Goal: Information Seeking & Learning: Learn about a topic

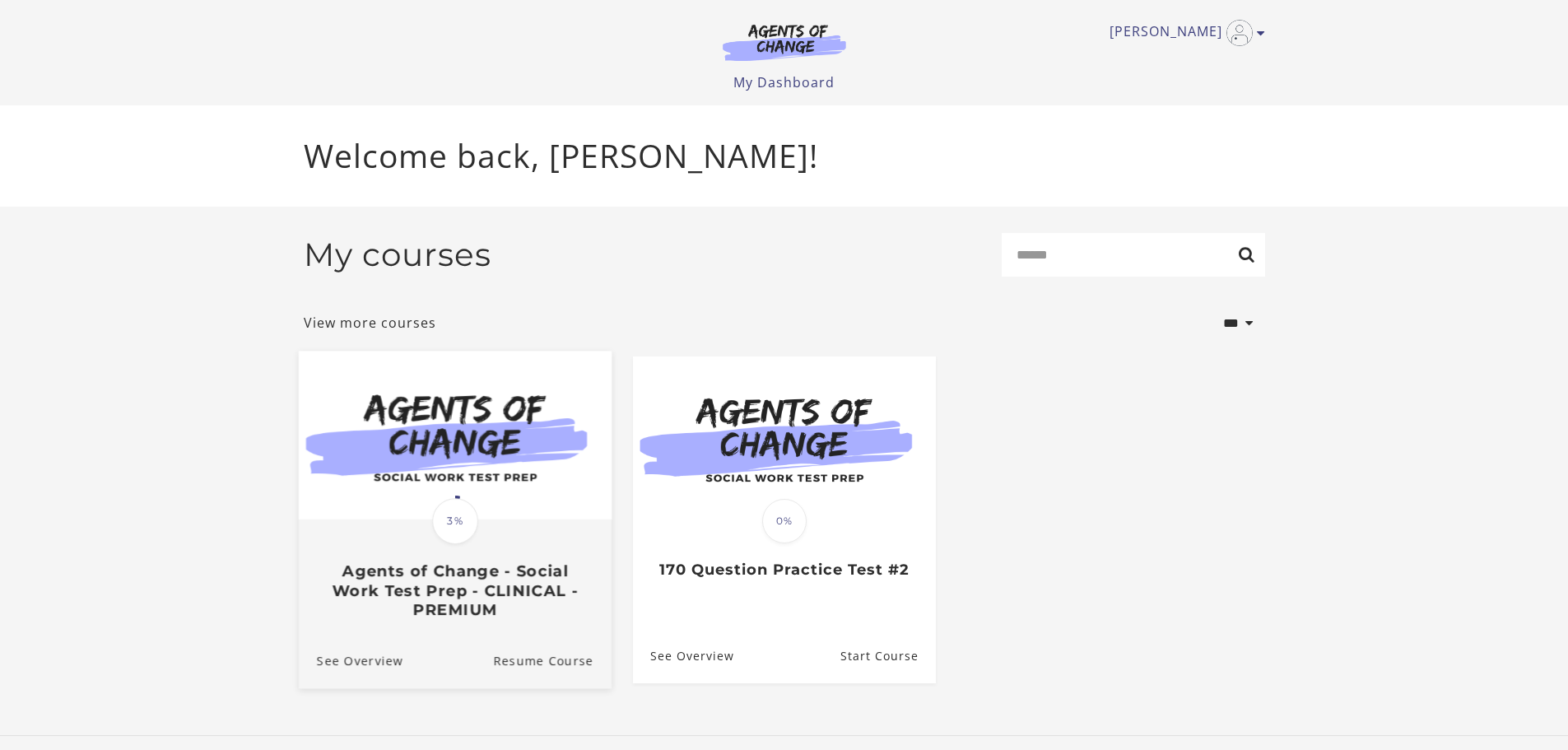
click at [556, 538] on div "Translation missing: en.liquid.partials.dashboard_course_card.progress_descript…" at bounding box center [453, 569] width 313 height 98
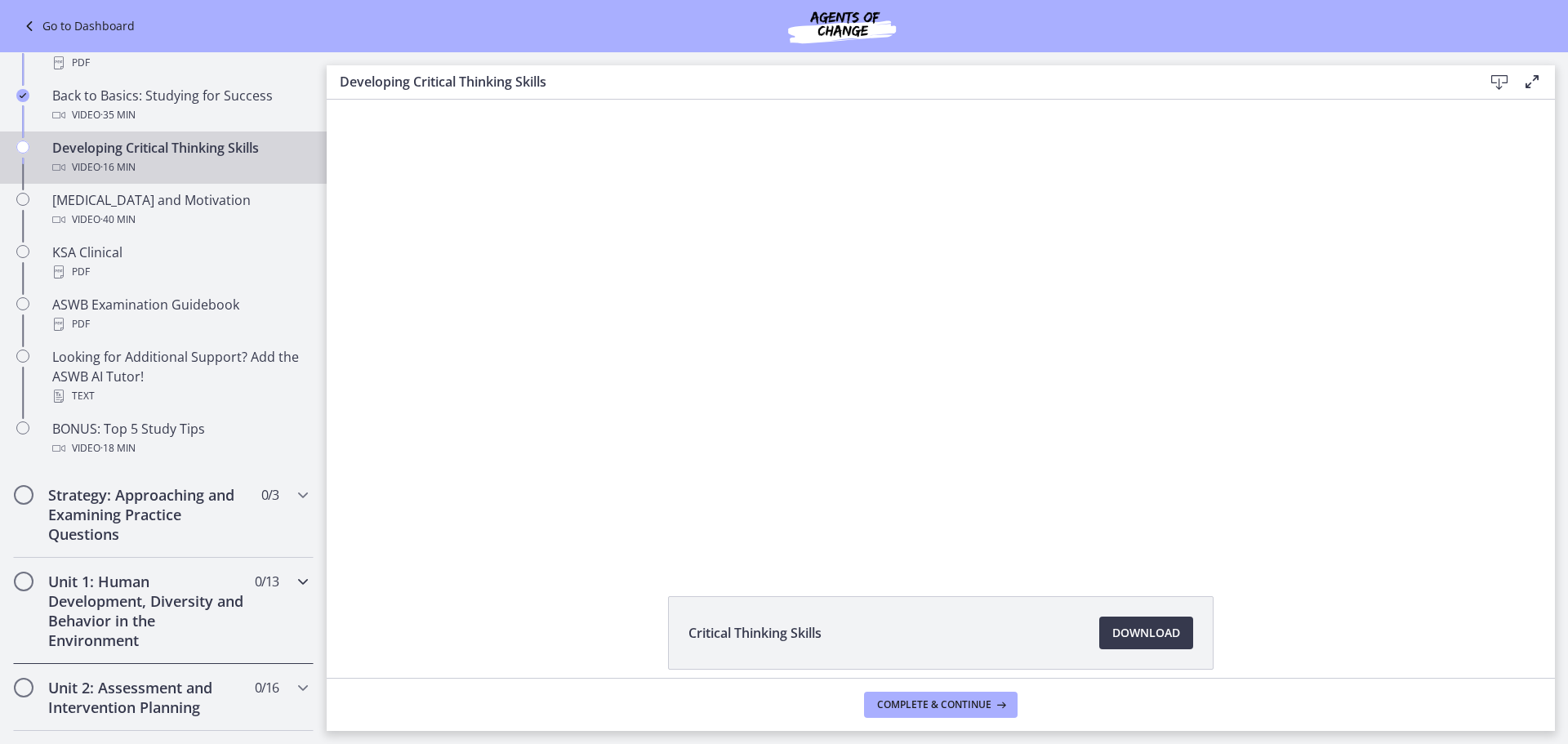
scroll to position [572, 0]
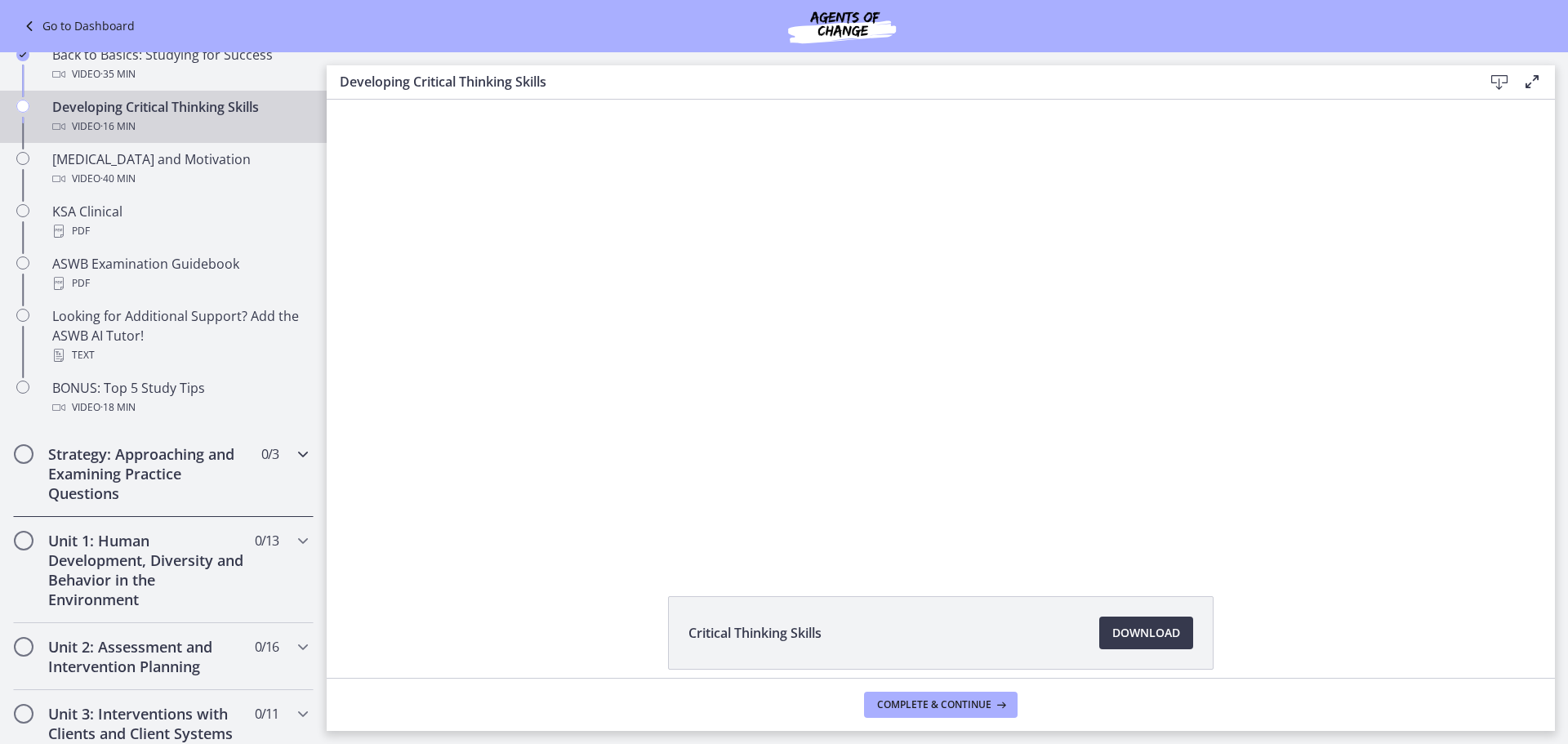
click at [224, 485] on h2 "Strategy: Approaching and Examining Practice Questions" at bounding box center [148, 474] width 199 height 59
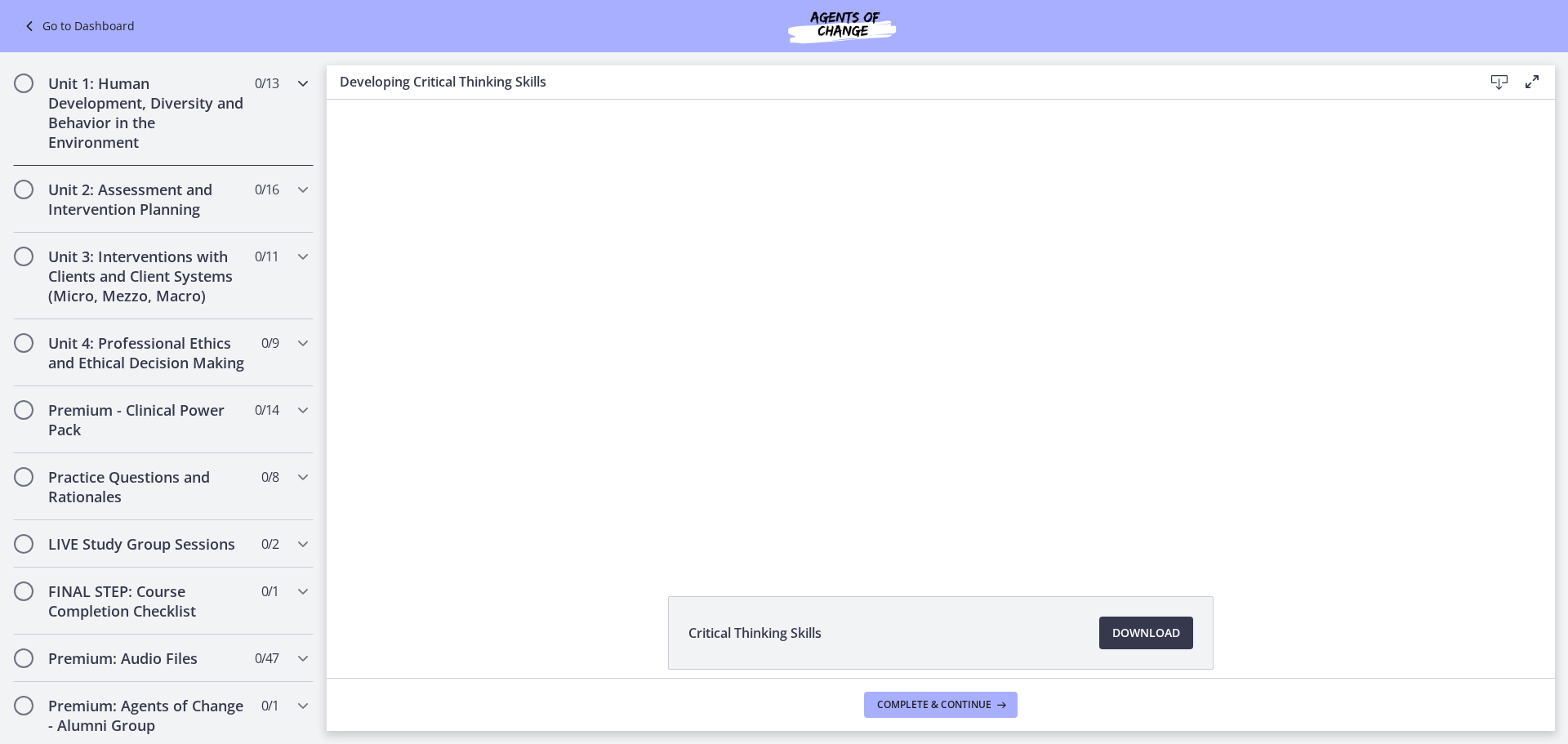
click at [98, 123] on h2 "Unit 1: Human Development, Diversity and Behavior in the Environment" at bounding box center [148, 113] width 199 height 78
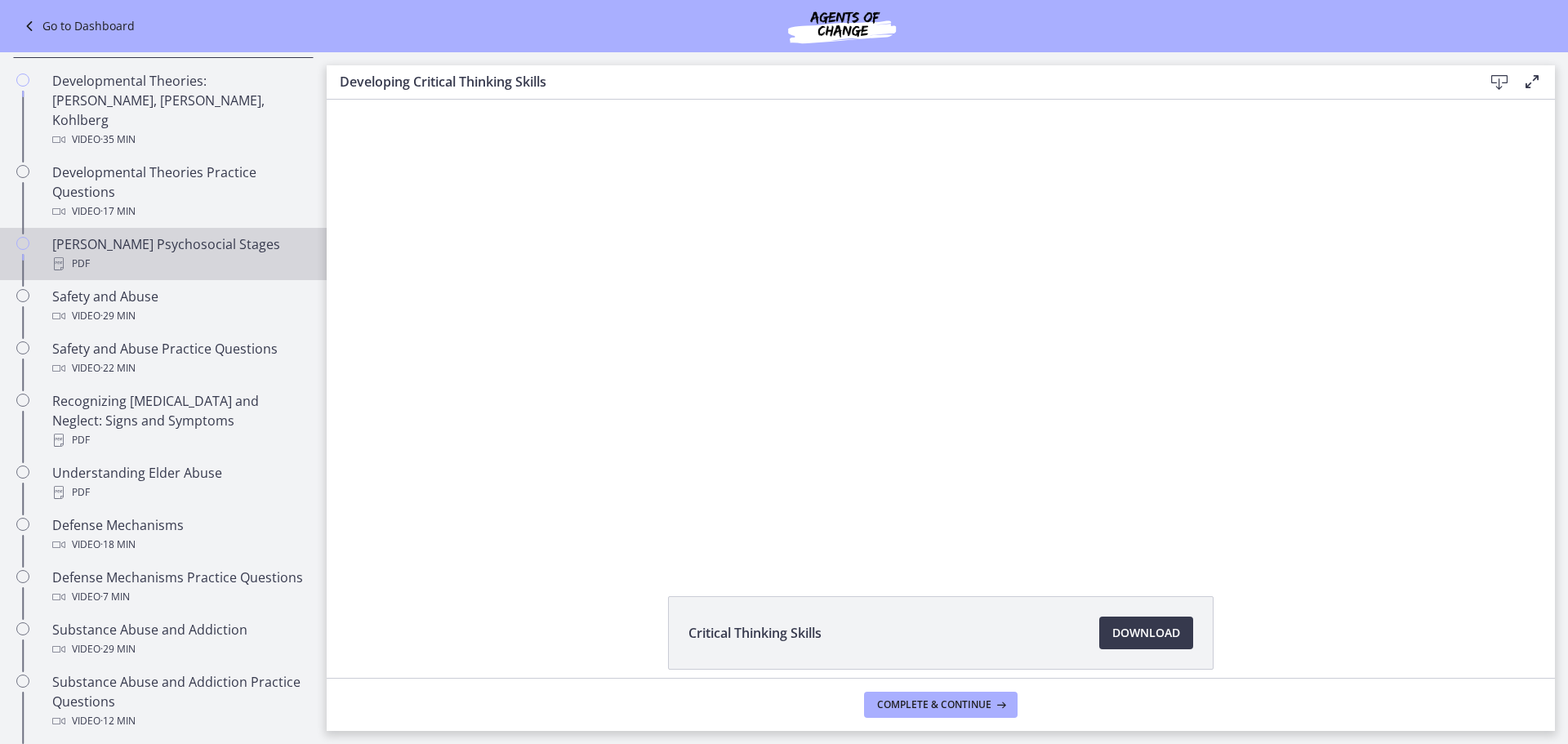
scroll to position [408, 0]
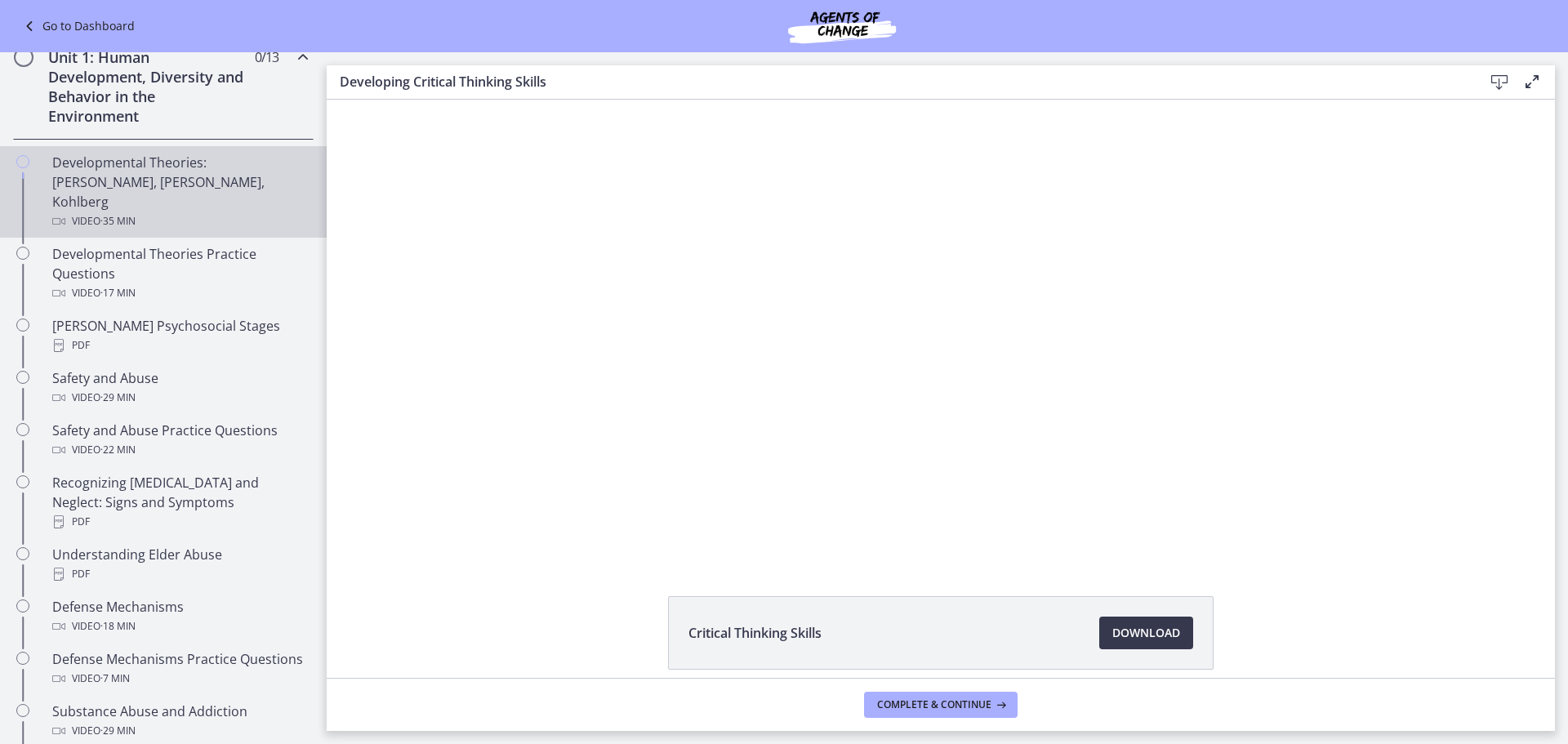
click at [152, 160] on div "Developmental Theories: [PERSON_NAME], [PERSON_NAME], Kohlberg Video · 35 min" at bounding box center [180, 192] width 255 height 78
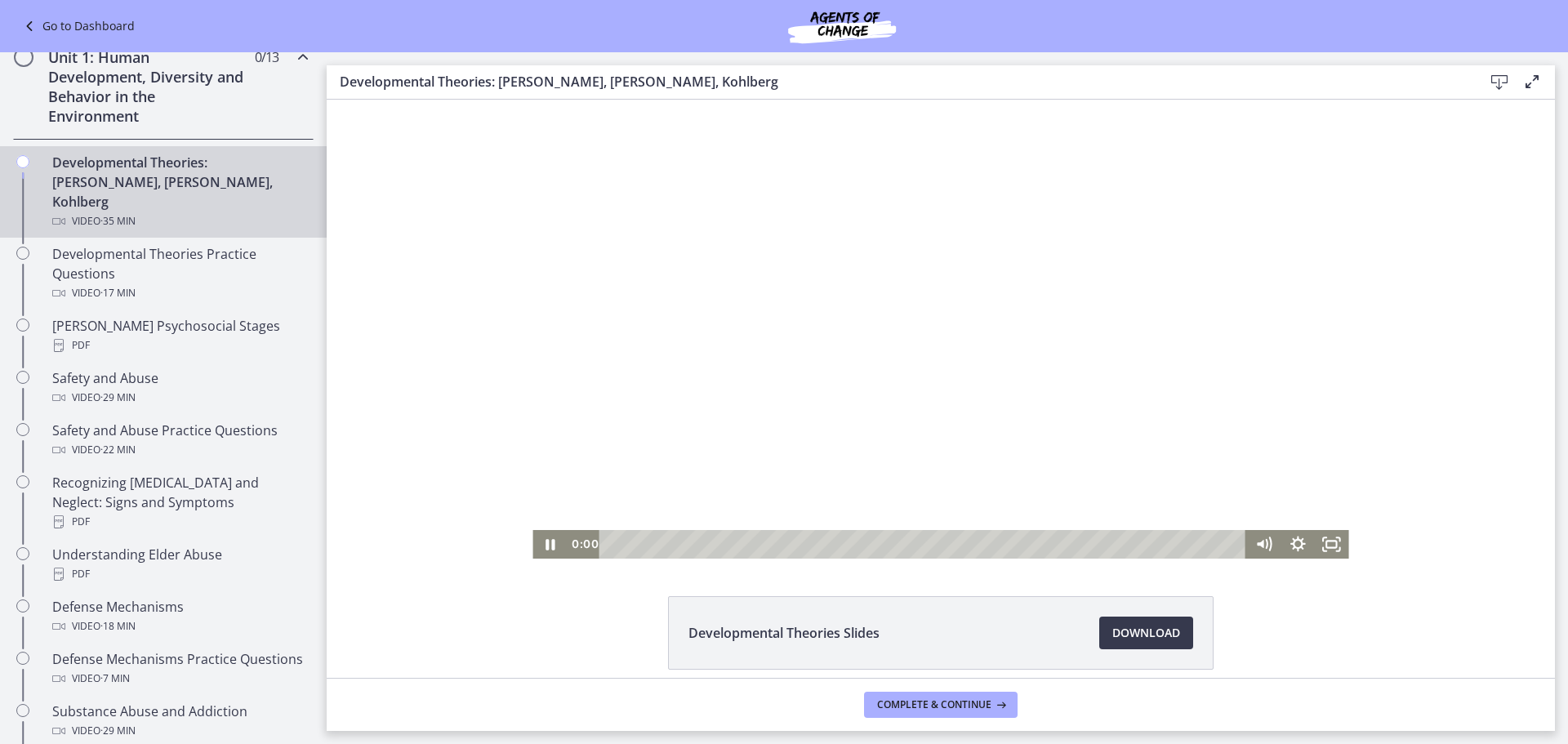
drag, startPoint x: 614, startPoint y: 544, endPoint x: 496, endPoint y: 557, distance: 118.7
click at [496, 556] on div "Click for sound @keyframes VOLUME_SMALL_WAVE_FLASH { 0% { opacity: 0; } 33% { o…" at bounding box center [940, 329] width 1228 height 459
click at [625, 542] on div "Playbar" at bounding box center [630, 544] width 10 height 10
click at [619, 546] on div "0:43" at bounding box center [926, 544] width 626 height 28
click at [607, 449] on div at bounding box center [941, 329] width 816 height 459
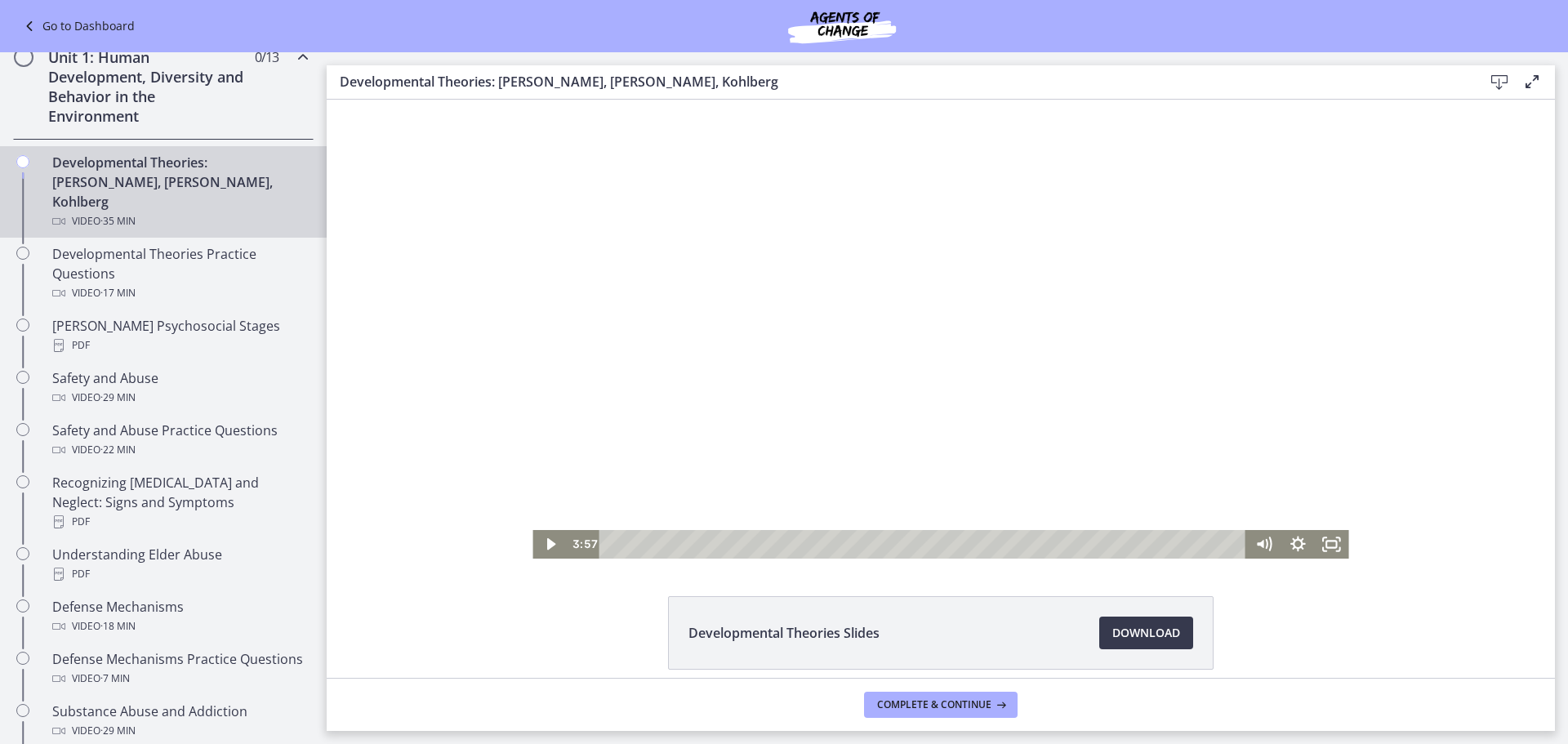
click at [901, 486] on div at bounding box center [941, 329] width 816 height 459
click at [671, 547] on div "3:35" at bounding box center [926, 544] width 626 height 28
click at [684, 545] on div "4:19" at bounding box center [926, 544] width 626 height 28
click at [615, 356] on div at bounding box center [941, 329] width 816 height 459
click at [546, 546] on icon "Play Video" at bounding box center [551, 544] width 11 height 14
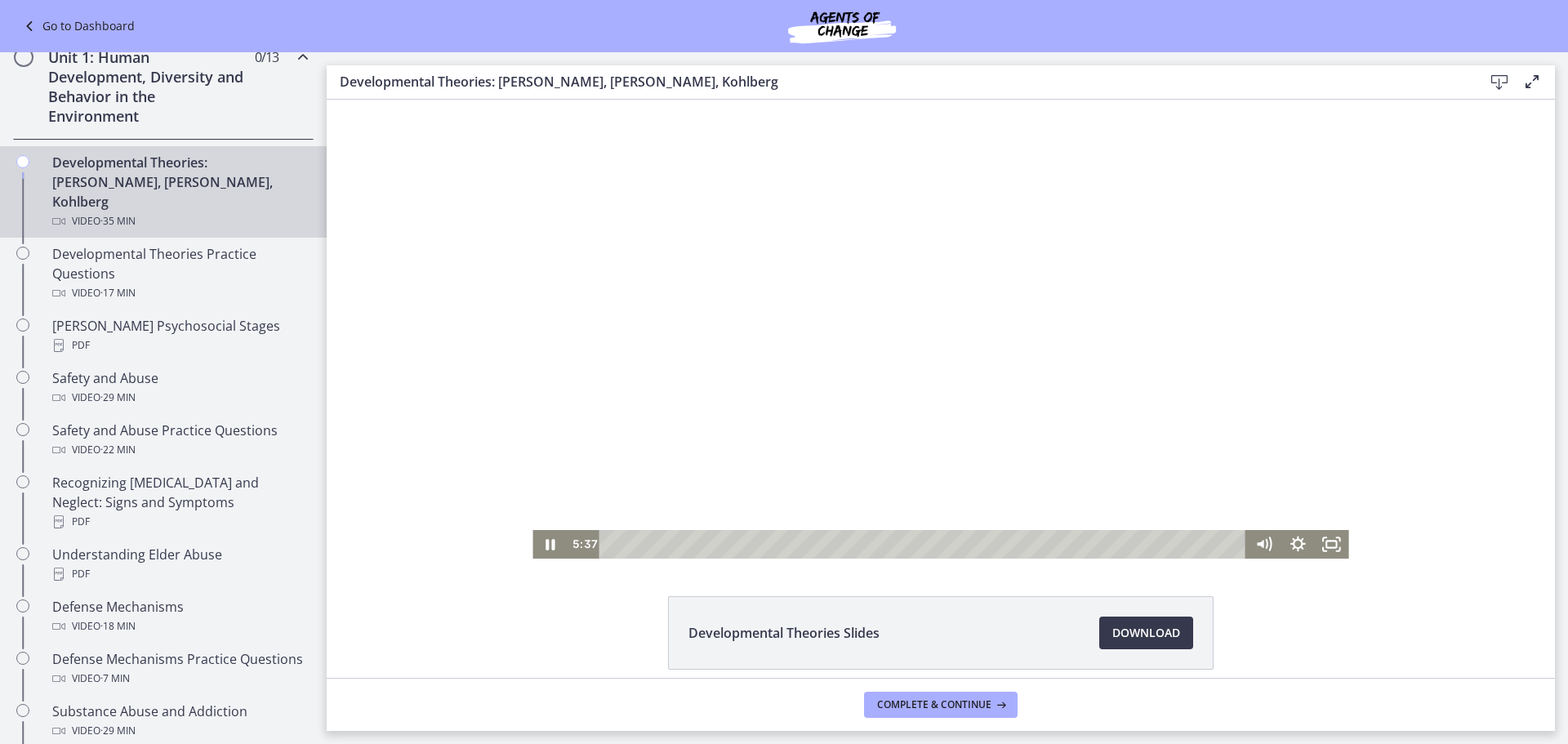
click at [725, 419] on div at bounding box center [941, 329] width 816 height 459
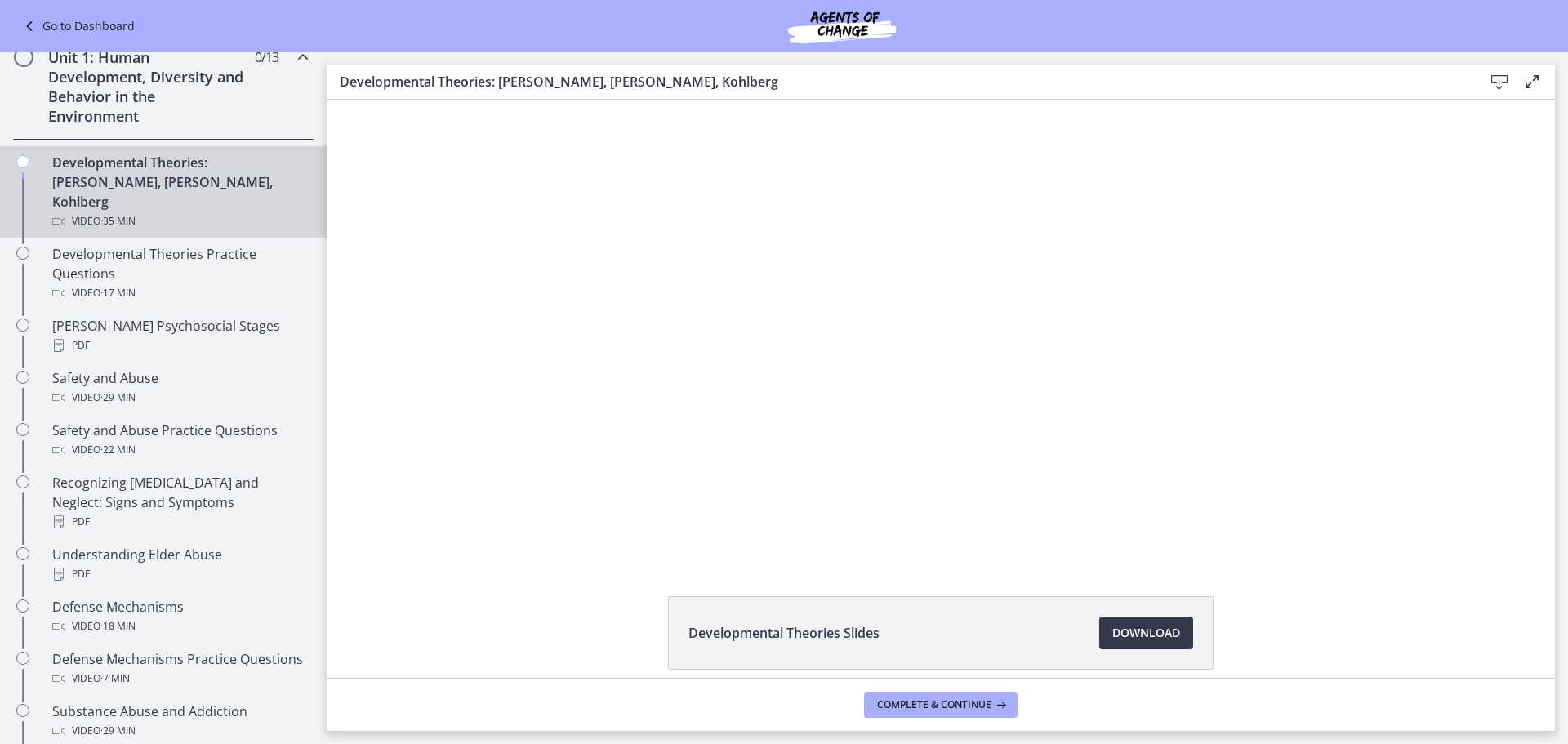
click at [1408, 326] on div "Click for sound @keyframes VOLUME_SMALL_WAVE_FLASH { 0% { opacity: 0; } 33% { o…" at bounding box center [940, 329] width 1228 height 459
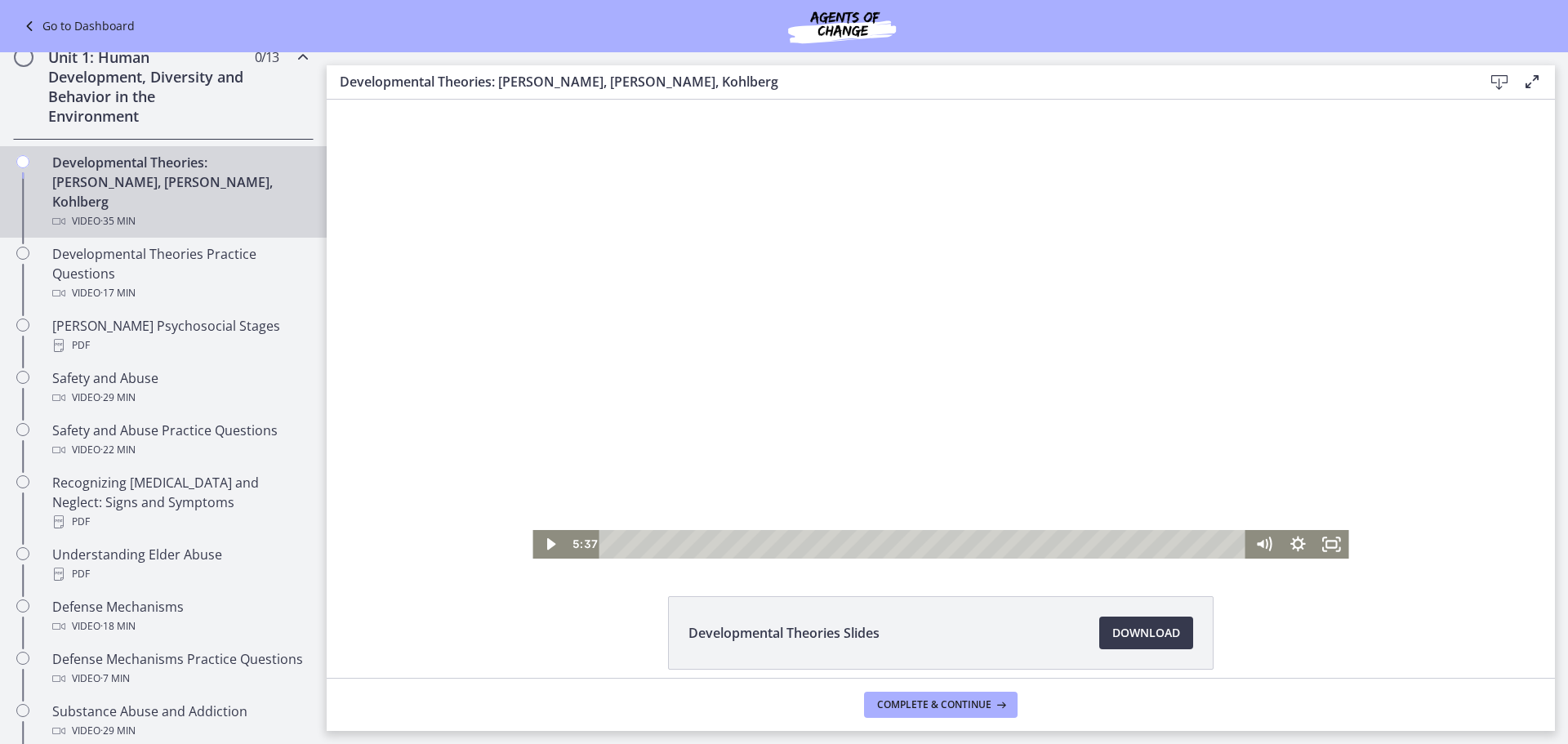
click at [767, 378] on div at bounding box center [941, 329] width 816 height 459
click at [717, 384] on div at bounding box center [941, 329] width 816 height 459
click at [547, 545] on icon "Play Video" at bounding box center [551, 544] width 11 height 14
click at [802, 407] on div at bounding box center [941, 329] width 816 height 459
click at [544, 532] on icon "Play Video" at bounding box center [551, 544] width 35 height 28
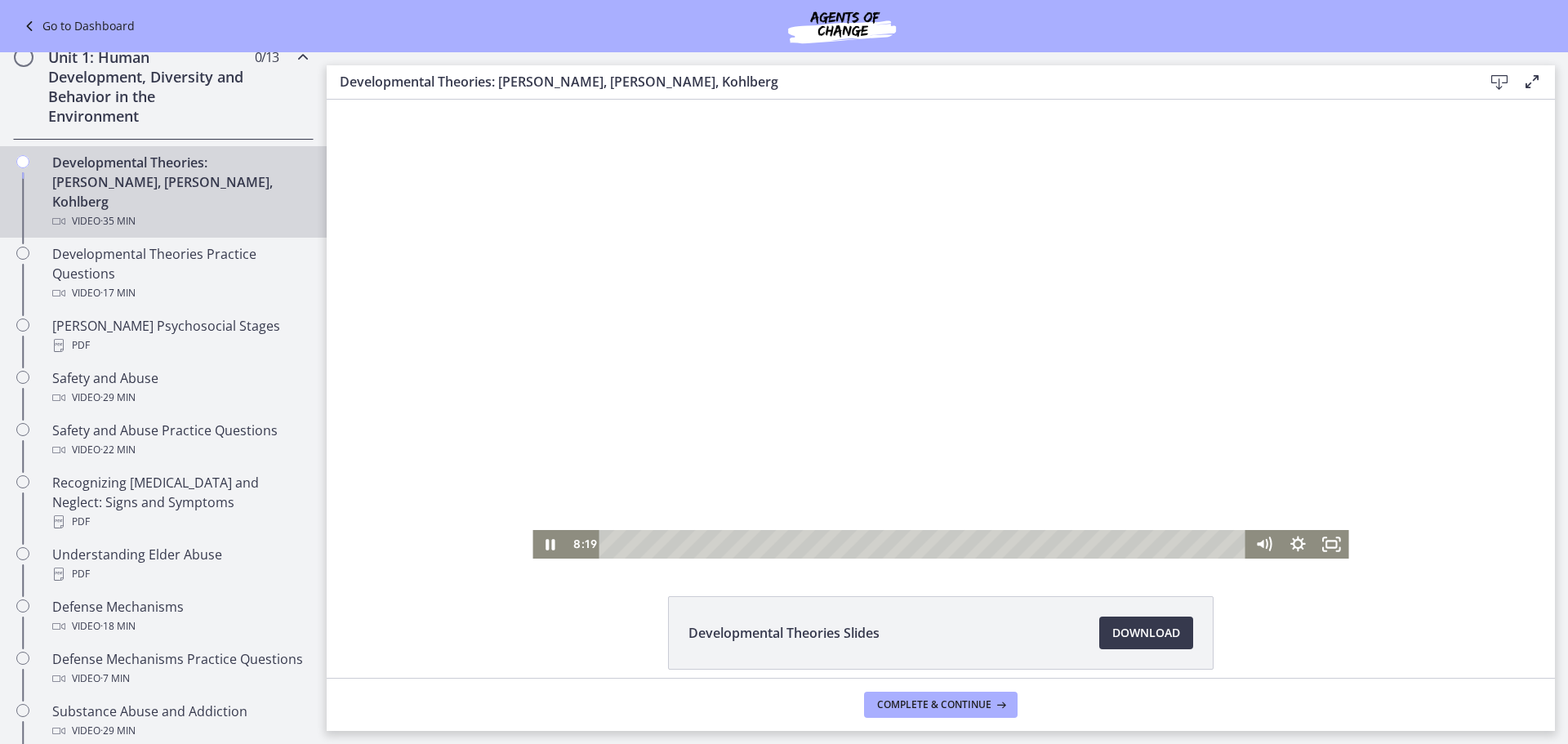
click at [898, 369] on div at bounding box center [941, 329] width 816 height 459
click at [675, 445] on div at bounding box center [941, 329] width 816 height 459
click at [548, 544] on icon "Pause" at bounding box center [551, 544] width 9 height 11
click at [605, 494] on div at bounding box center [941, 329] width 816 height 459
click at [800, 396] on div at bounding box center [941, 329] width 816 height 459
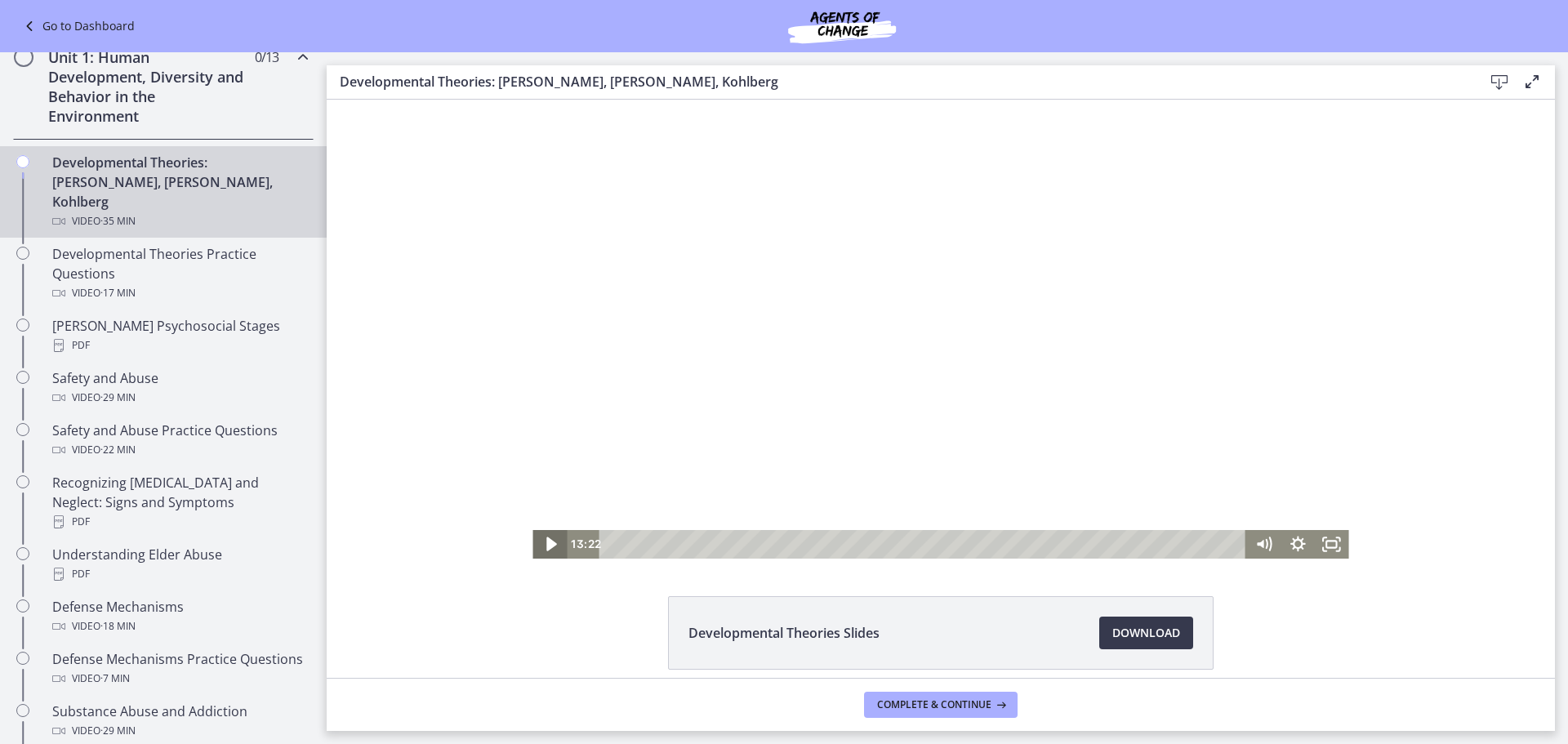
click at [533, 536] on icon "Play Video" at bounding box center [551, 543] width 41 height 35
click at [863, 382] on div at bounding box center [941, 329] width 816 height 459
click at [610, 399] on div at bounding box center [941, 329] width 816 height 459
click at [880, 263] on div at bounding box center [941, 329] width 816 height 459
click at [537, 545] on icon "Play Video" at bounding box center [551, 544] width 35 height 28
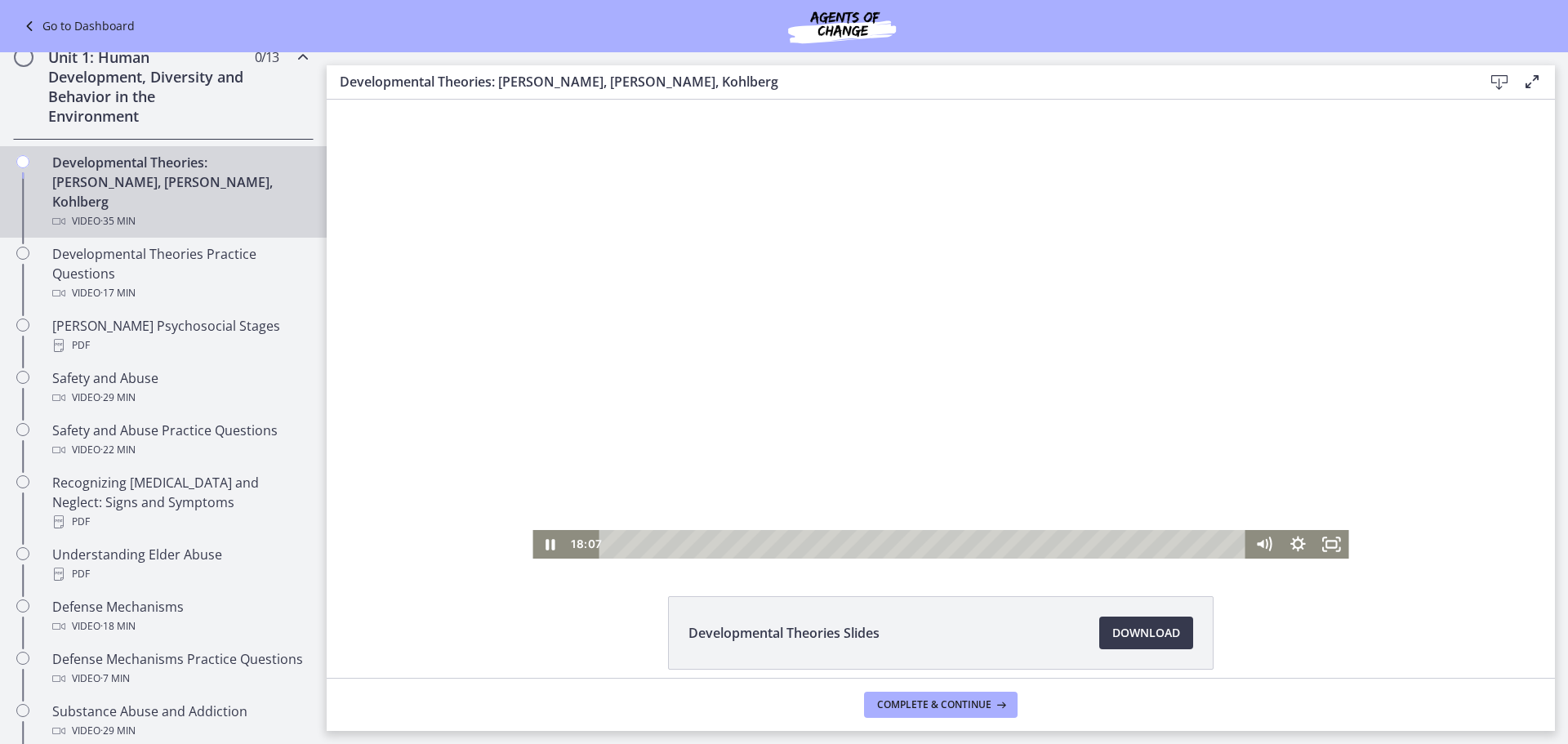
click at [938, 502] on div at bounding box center [941, 329] width 816 height 459
click at [926, 546] on div "17:45" at bounding box center [926, 544] width 626 height 28
